Goal: Contribute content: Add original content to the website for others to see

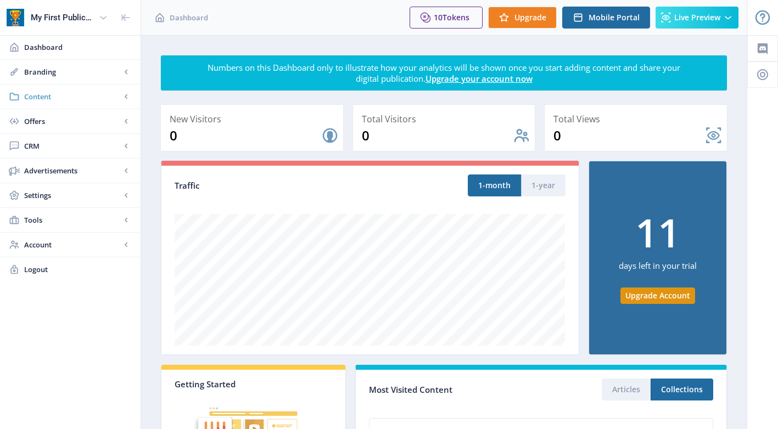
click at [53, 98] on span "Content" at bounding box center [72, 96] width 97 height 11
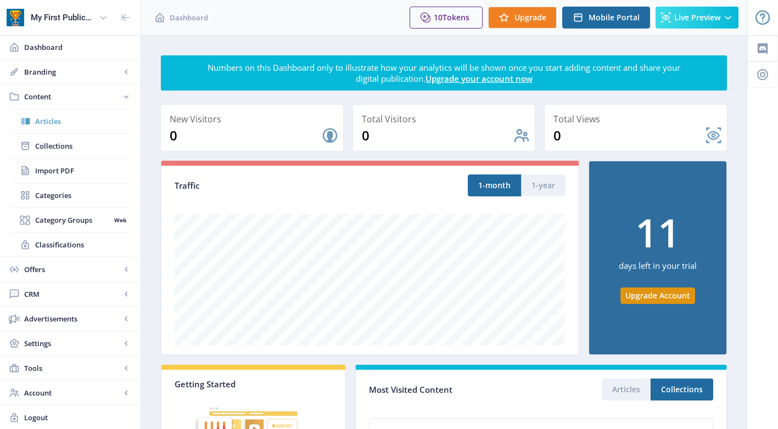
click at [54, 120] on span "Articles" at bounding box center [82, 121] width 94 height 11
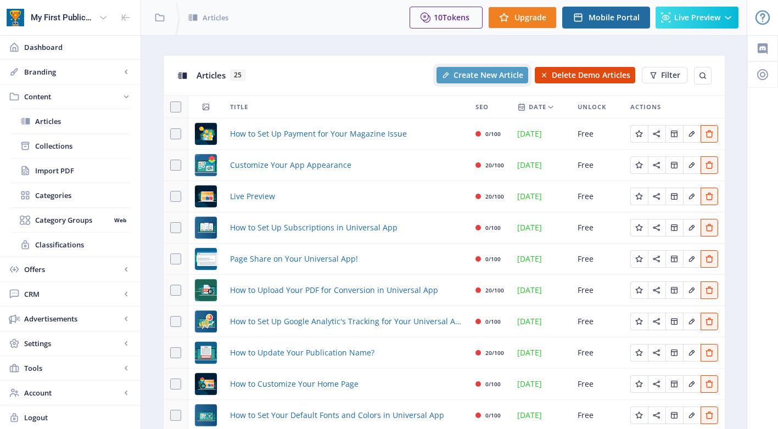
click at [470, 77] on span "Create New Article" at bounding box center [488, 75] width 70 height 9
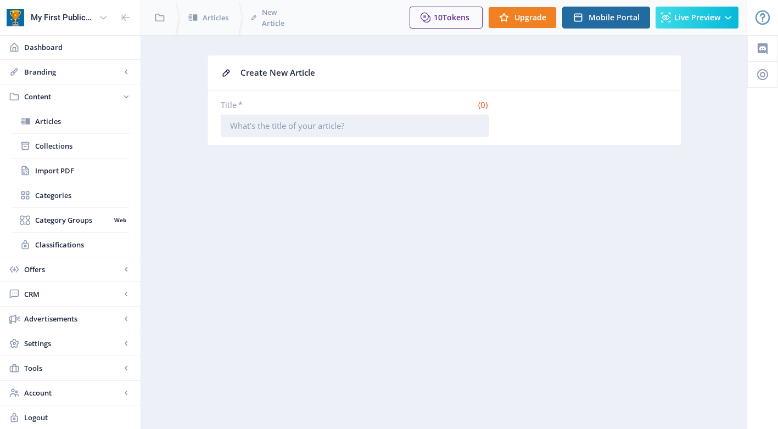
click at [339, 133] on input "Title *" at bounding box center [355, 126] width 268 height 22
paste input "[PERSON_NAME] Brothers"
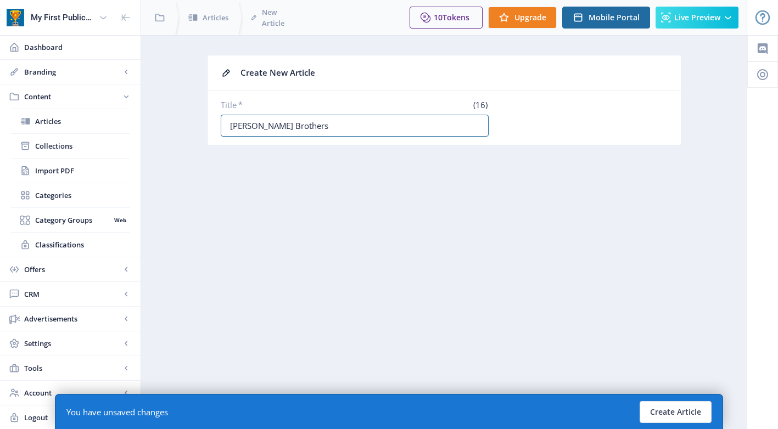
scroll to position [1, 0]
type input "[PERSON_NAME] Brothers"
click at [677, 409] on button "Create Article" at bounding box center [675, 412] width 72 height 22
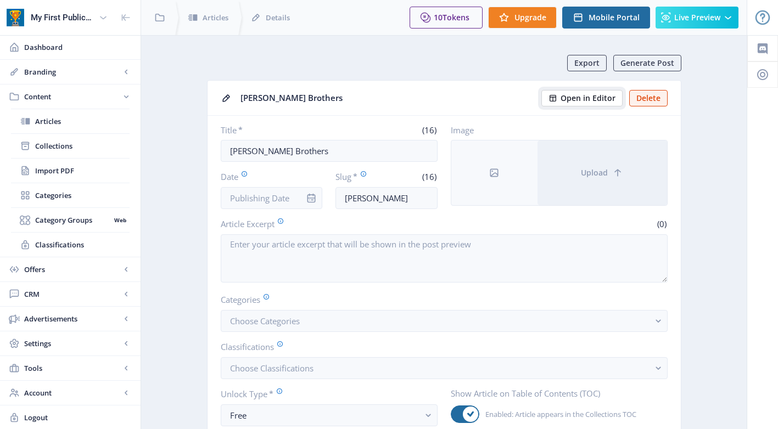
click at [599, 96] on span "Open in Editor" at bounding box center [587, 98] width 55 height 9
